Goal: Task Accomplishment & Management: Manage account settings

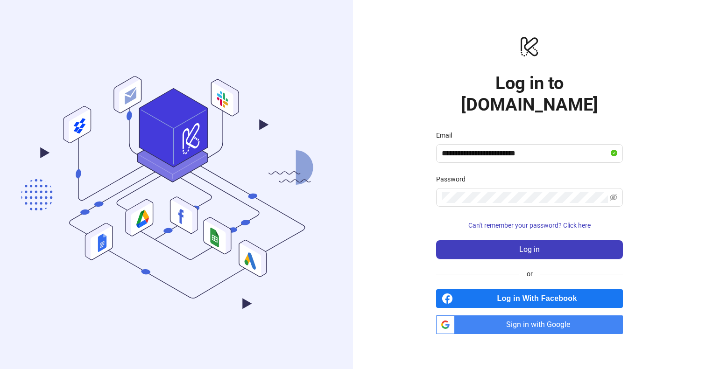
click at [480, 241] on button "Log in" at bounding box center [529, 250] width 187 height 19
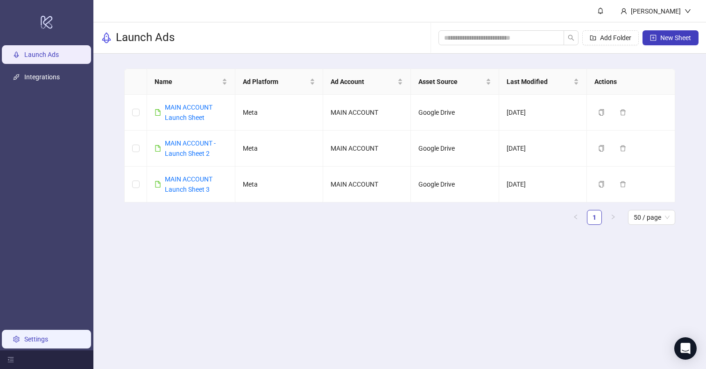
click at [31, 339] on link "Settings" at bounding box center [36, 339] width 24 height 7
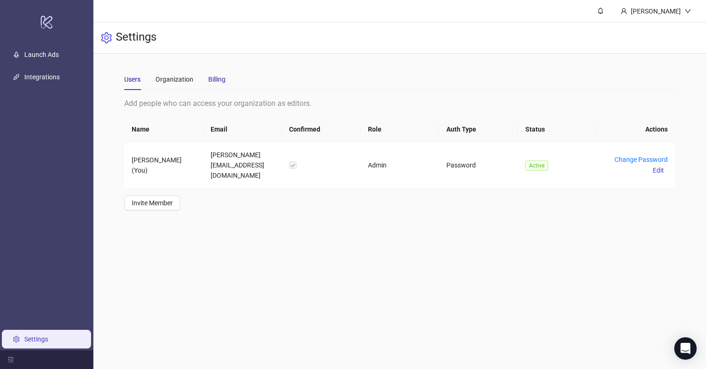
click at [213, 80] on div "Billing" at bounding box center [216, 79] width 17 height 10
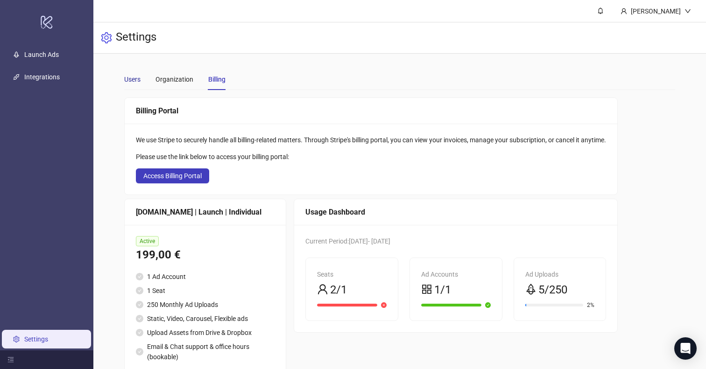
click at [128, 77] on div "Users" at bounding box center [132, 79] width 16 height 10
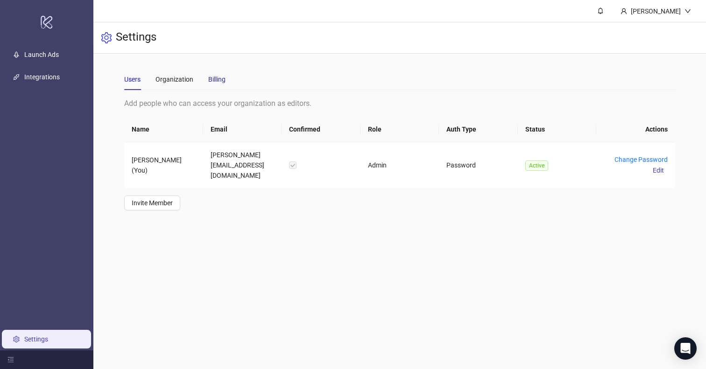
click at [210, 77] on div "Billing" at bounding box center [216, 79] width 17 height 10
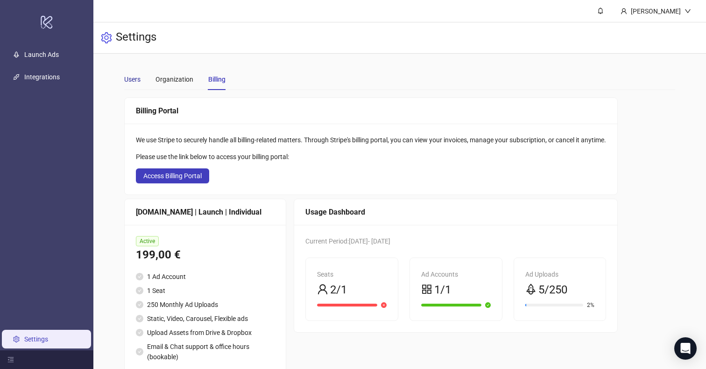
click at [130, 78] on div "Users" at bounding box center [132, 79] width 16 height 10
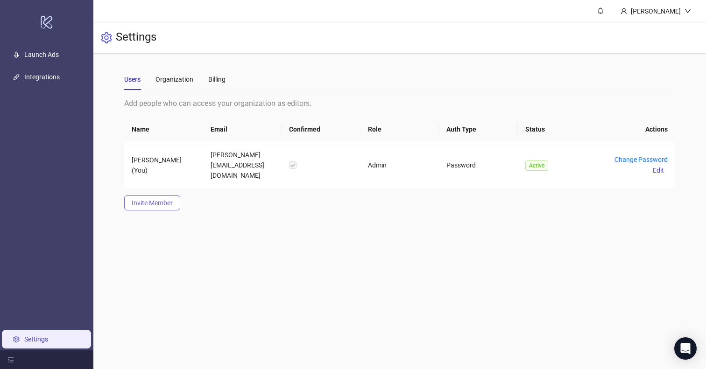
click at [159, 199] on span "Invite Member" at bounding box center [152, 202] width 41 height 7
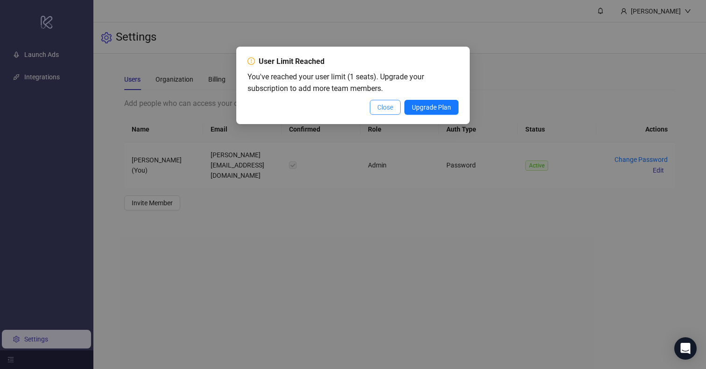
click at [380, 108] on span "Close" at bounding box center [385, 107] width 16 height 7
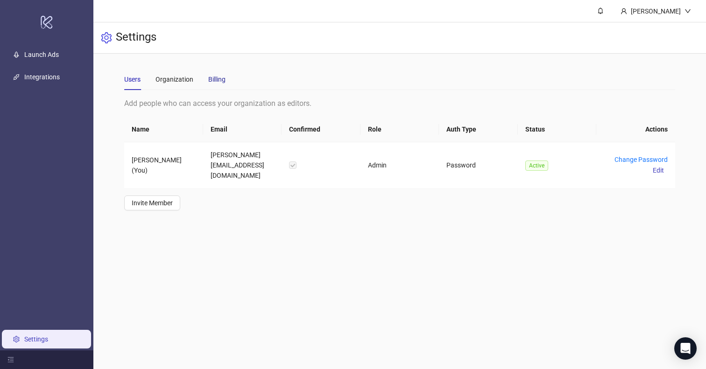
click at [214, 80] on div "Billing" at bounding box center [216, 79] width 17 height 10
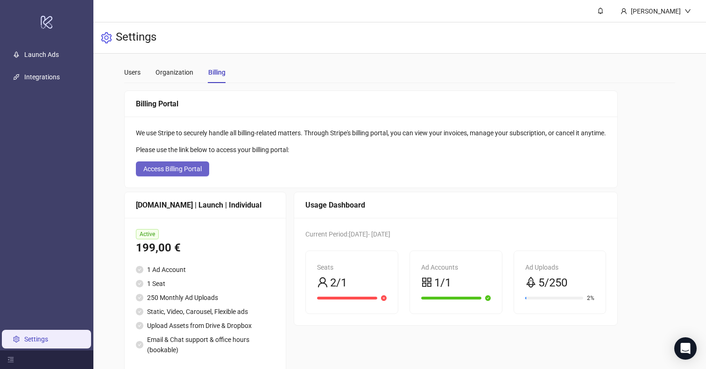
scroll to position [30, 0]
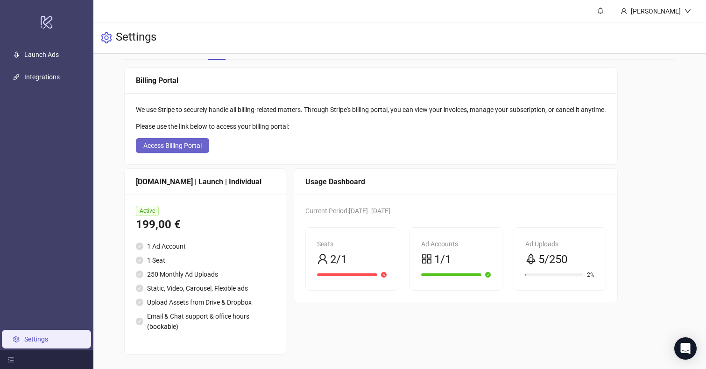
click at [187, 144] on span "Access Billing Portal" at bounding box center [172, 145] width 58 height 7
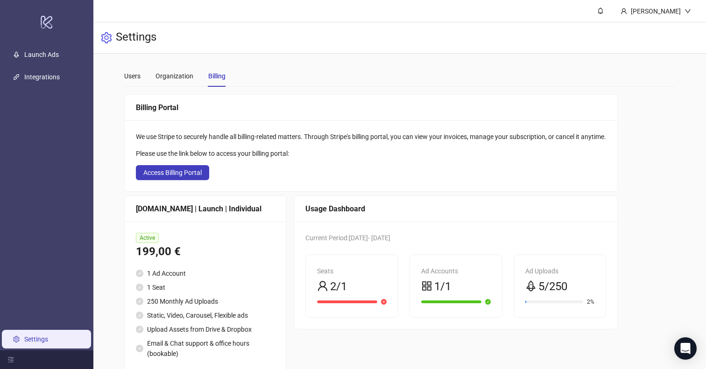
scroll to position [0, 0]
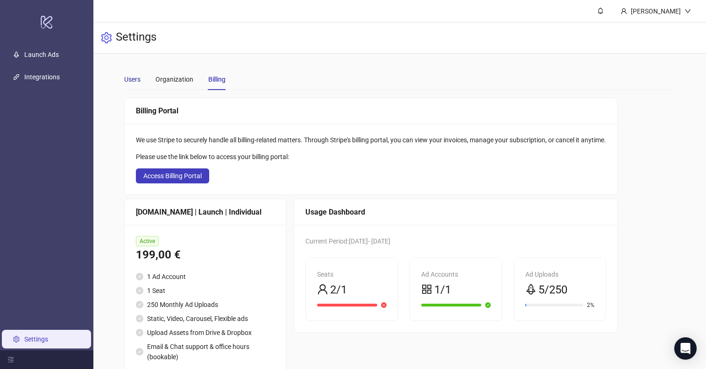
click at [137, 81] on div "Users" at bounding box center [132, 79] width 16 height 10
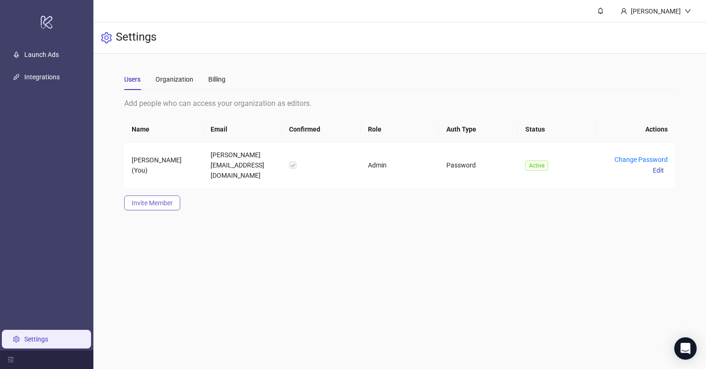
click at [161, 199] on span "Invite Member" at bounding box center [152, 202] width 41 height 7
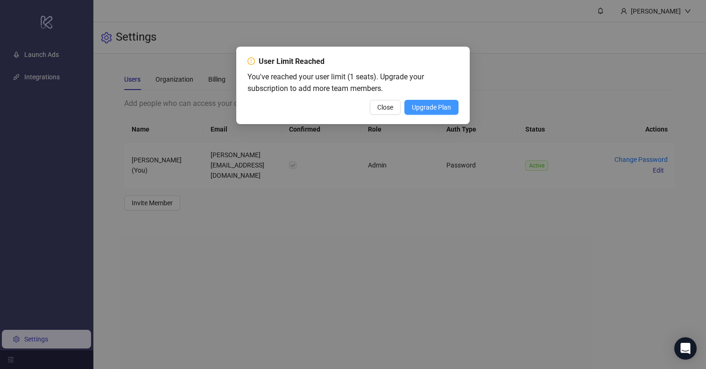
click at [416, 105] on span "Upgrade Plan" at bounding box center [431, 107] width 39 height 7
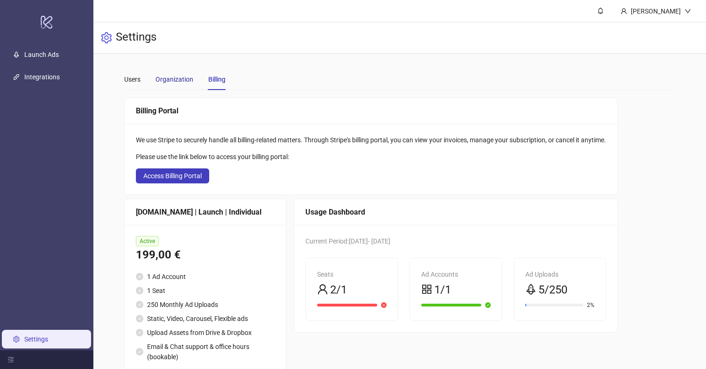
click at [179, 83] on div "Organization" at bounding box center [175, 79] width 38 height 10
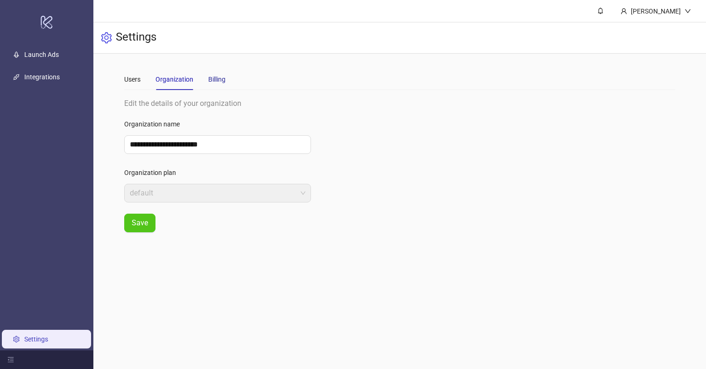
click at [211, 79] on div "Billing" at bounding box center [216, 79] width 17 height 10
